Goal: Task Accomplishment & Management: Use online tool/utility

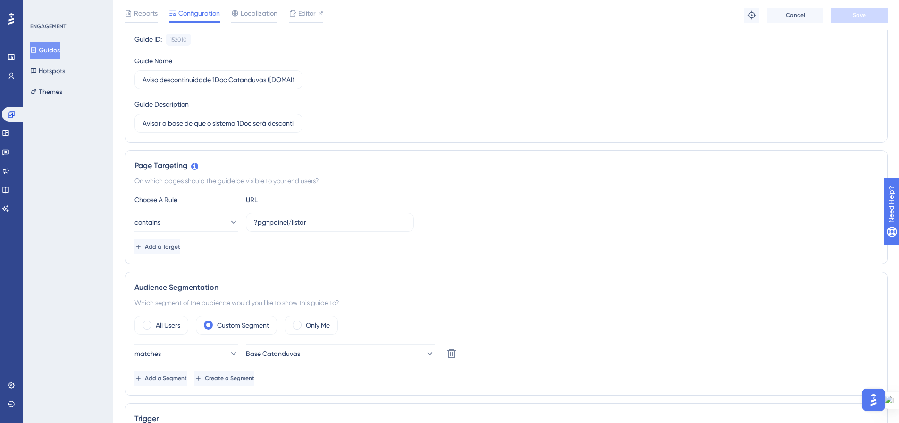
click at [59, 43] on button "Guides" at bounding box center [45, 50] width 30 height 17
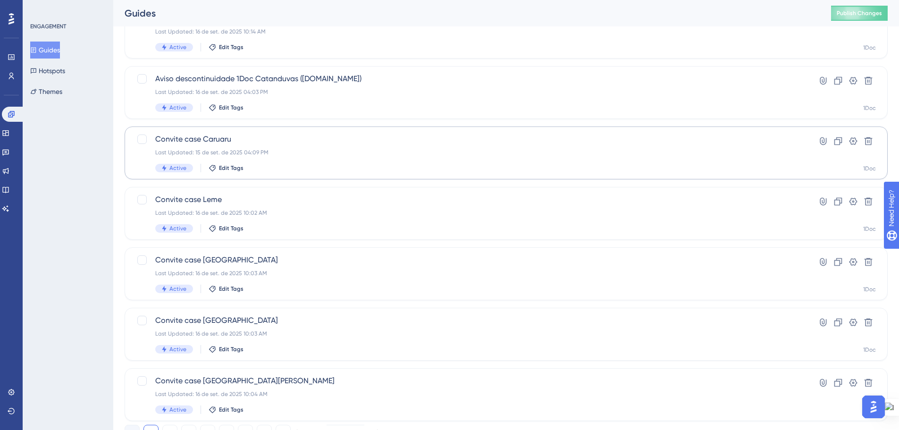
scroll to position [303, 0]
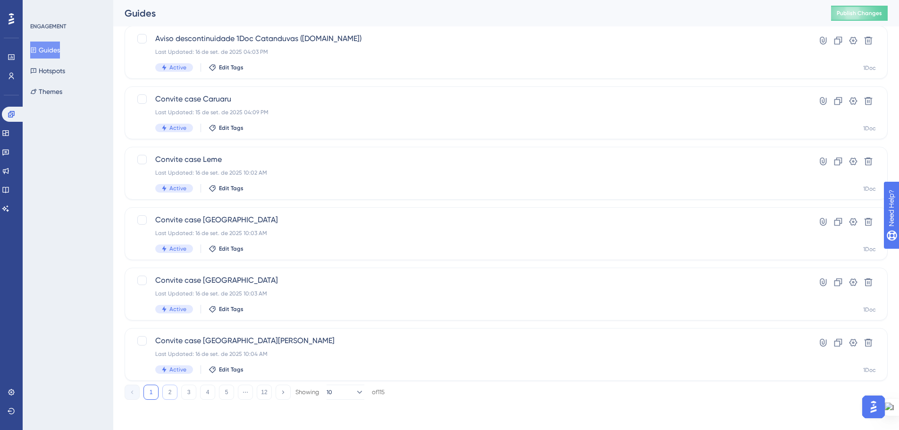
click at [169, 391] on button "2" at bounding box center [169, 392] width 15 height 15
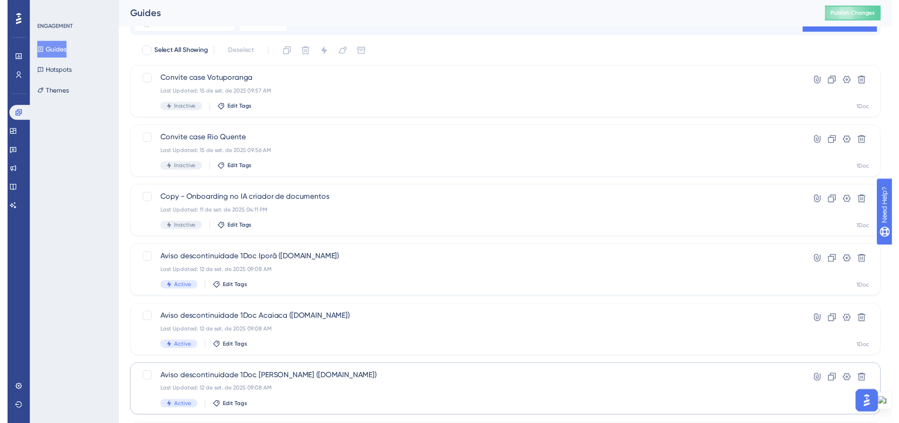
scroll to position [19, 0]
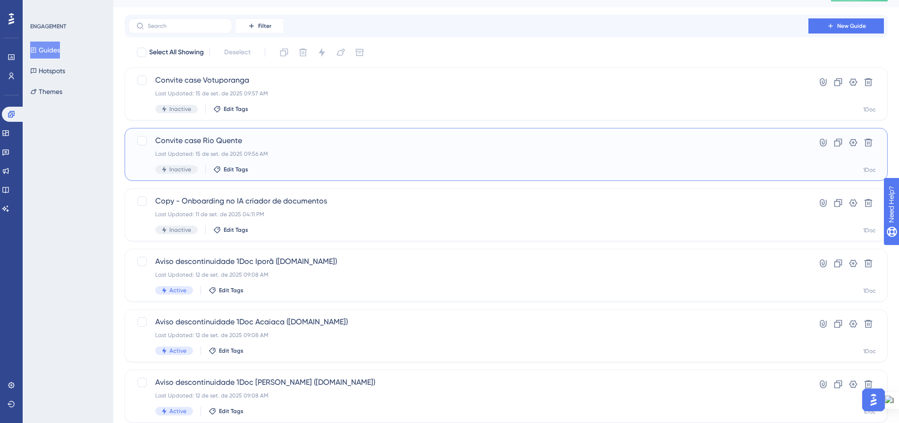
click at [297, 158] on div "Convite case Rio Quente Last Updated: 15 de set. de 2025 09:56 AM Inactive Edit…" at bounding box center [468, 154] width 626 height 39
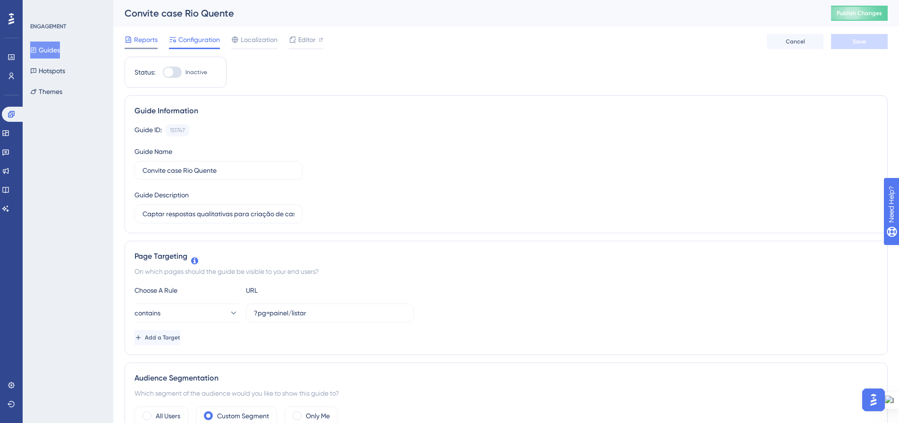
click at [138, 38] on span "Reports" at bounding box center [146, 39] width 24 height 11
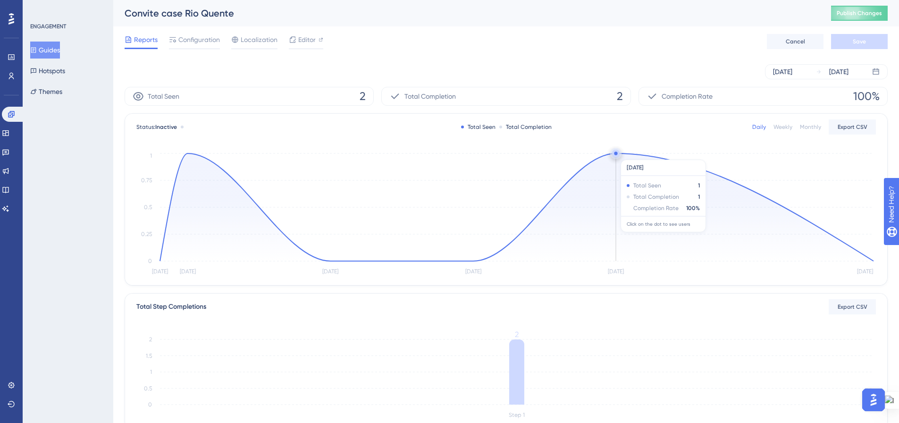
click at [616, 155] on circle at bounding box center [615, 153] width 3 height 3
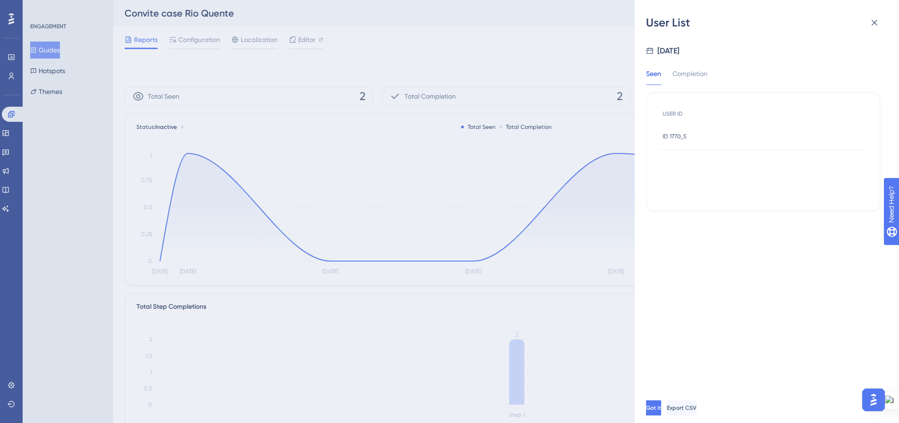
click at [679, 136] on span "ID 1770_5" at bounding box center [675, 137] width 24 height 8
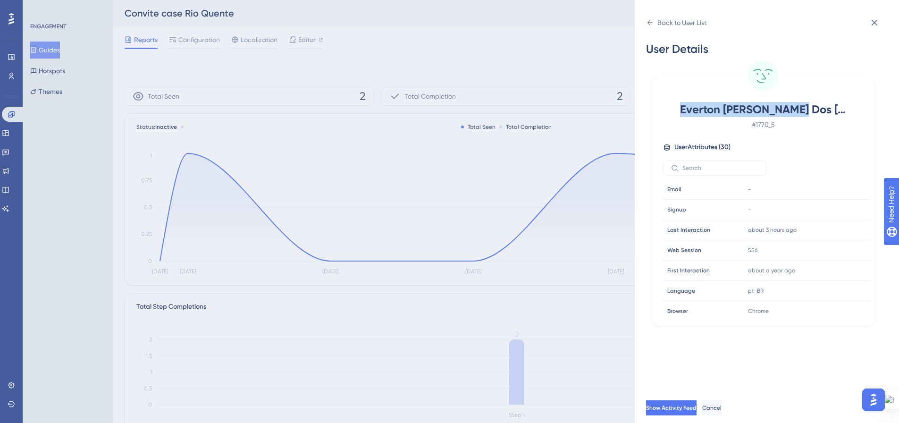
drag, startPoint x: 707, startPoint y: 112, endPoint x: 839, endPoint y: 107, distance: 132.3
click at [841, 108] on span "Everton [PERSON_NAME] Dos [PERSON_NAME]" at bounding box center [763, 109] width 166 height 15
copy span "Everton [PERSON_NAME] Dos [PERSON_NAME]"
click at [880, 19] on button at bounding box center [874, 22] width 19 height 19
